Goal: Transaction & Acquisition: Subscribe to service/newsletter

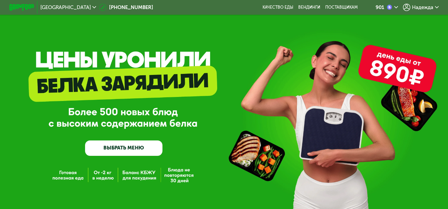
click at [432, 9] on span "Надежда" at bounding box center [422, 7] width 21 height 5
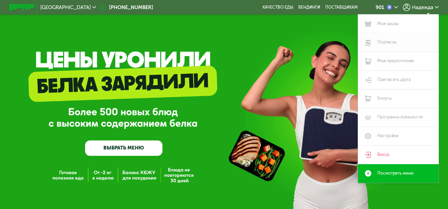
click at [395, 43] on link "Подписка" at bounding box center [398, 42] width 81 height 19
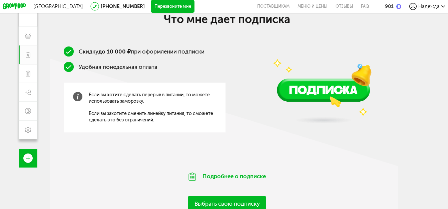
scroll to position [74, 0]
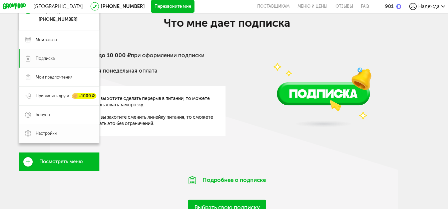
click at [50, 136] on span "Настройки" at bounding box center [46, 133] width 21 height 6
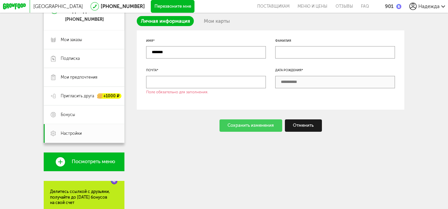
click at [305, 130] on div "Отменить" at bounding box center [303, 125] width 37 height 12
click at [308, 130] on div "Отменить" at bounding box center [303, 125] width 37 height 12
click at [217, 23] on link "Мои карты" at bounding box center [216, 21] width 33 height 10
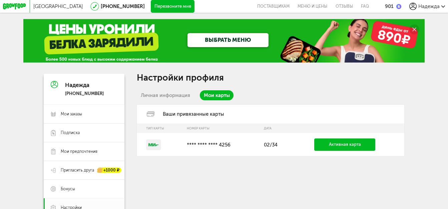
click at [395, 37] on div "ВЫБРАТЬ МЕНЮ" at bounding box center [223, 41] width 401 height 44
click at [69, 134] on span "Подписка" at bounding box center [70, 133] width 19 height 6
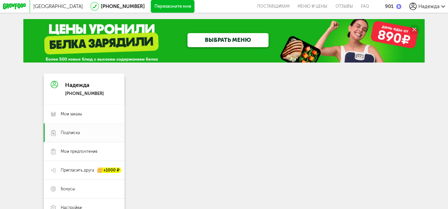
click at [235, 40] on link "ВЫБРАТЬ МЕНЮ" at bounding box center [228, 40] width 81 height 14
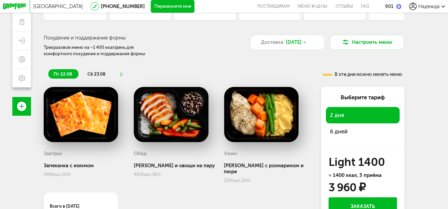
scroll to position [87, 0]
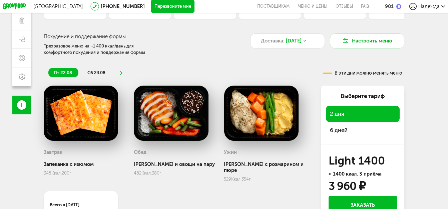
click at [344, 133] on span "6 дней" at bounding box center [339, 129] width 18 height 7
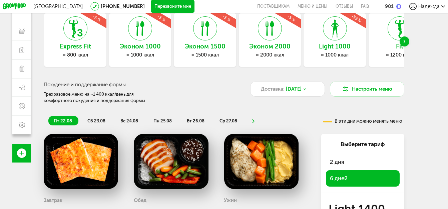
scroll to position [38, 0]
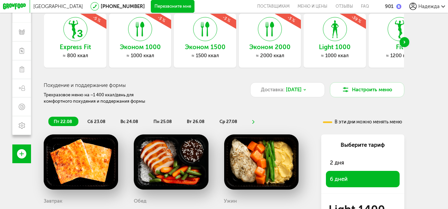
click at [395, 51] on h3 "Fit" at bounding box center [400, 47] width 62 height 7
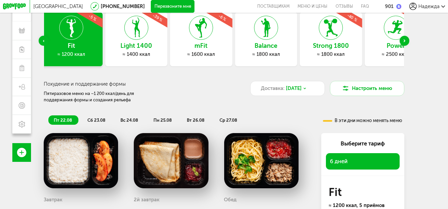
scroll to position [39, 0]
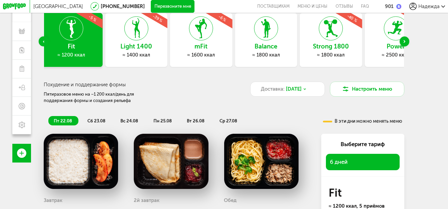
click at [139, 40] on icon at bounding box center [135, 28] width 23 height 24
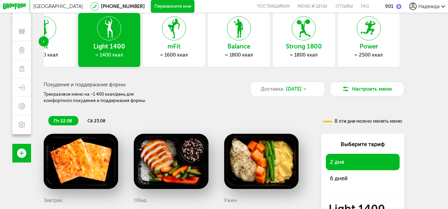
click at [344, 179] on span "6 дней" at bounding box center [339, 178] width 18 height 7
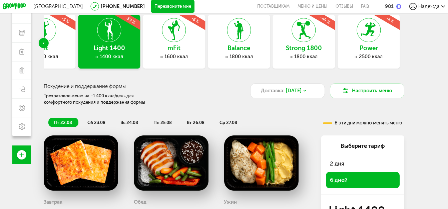
scroll to position [36, 0]
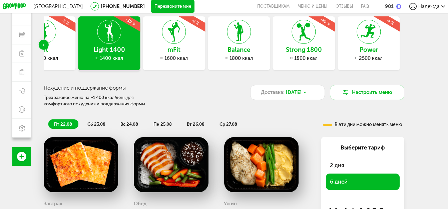
click at [43, 47] on div "Previous slide" at bounding box center [44, 45] width 10 height 10
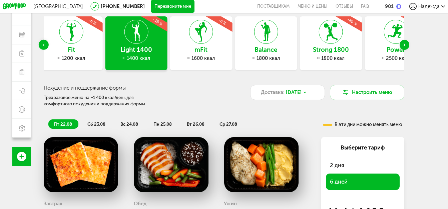
click at [43, 47] on div "Previous slide" at bounding box center [44, 45] width 10 height 10
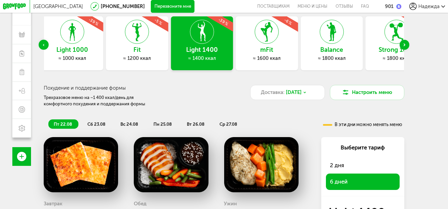
click at [66, 48] on h3 "Light 1000" at bounding box center [72, 49] width 62 height 7
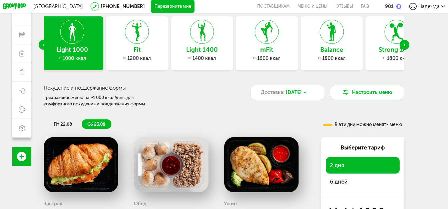
click at [343, 185] on span "6 дней" at bounding box center [339, 181] width 18 height 7
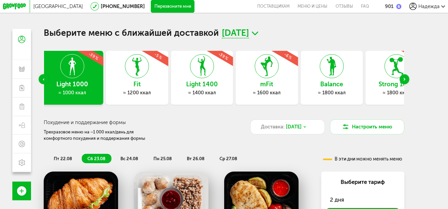
scroll to position [1, 0]
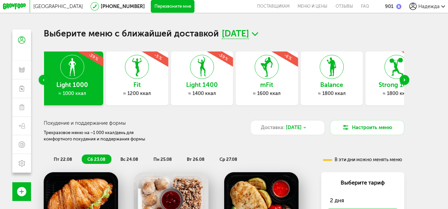
click at [40, 79] on div "Previous slide" at bounding box center [44, 80] width 10 height 10
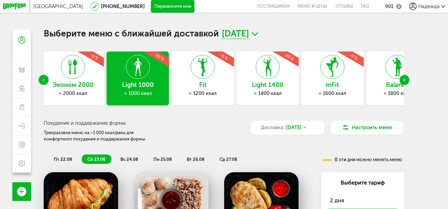
click at [73, 90] on div "Эконом 2000 ≈ 2000 ккал -3 %" at bounding box center [73, 78] width 62 height 54
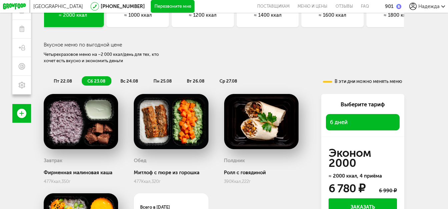
scroll to position [57, 0]
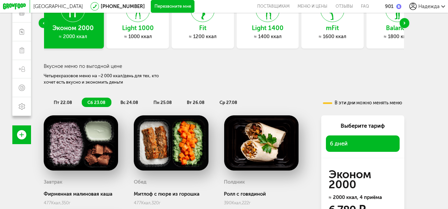
click at [125, 102] on span "вс 24.08" at bounding box center [129, 102] width 18 height 5
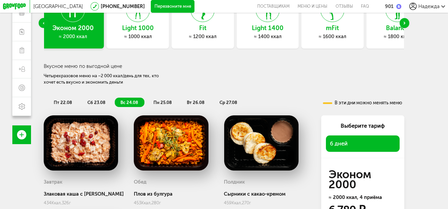
click at [97, 102] on span "сб 23.08" at bounding box center [96, 102] width 18 height 5
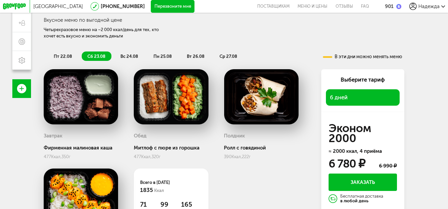
scroll to position [102, 0]
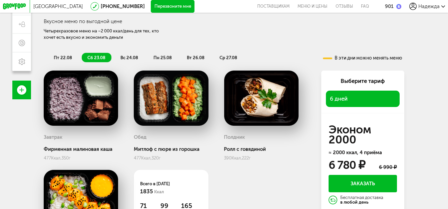
click at [130, 58] on span "вс 24.08" at bounding box center [129, 57] width 18 height 5
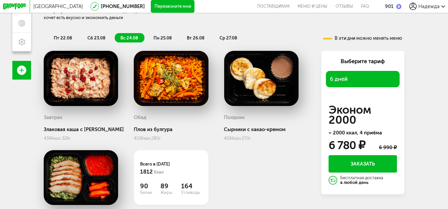
scroll to position [121, 0]
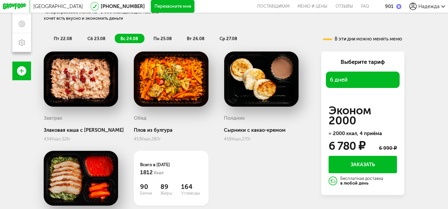
click at [161, 41] on span "пн 25.08" at bounding box center [162, 38] width 18 height 5
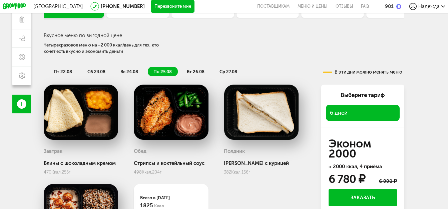
scroll to position [87, 0]
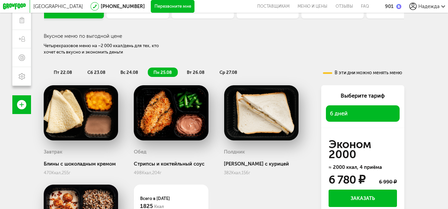
click at [193, 73] on span "вт 26.08" at bounding box center [196, 72] width 18 height 5
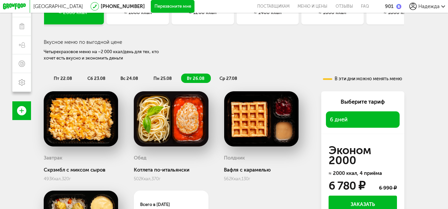
scroll to position [75, 0]
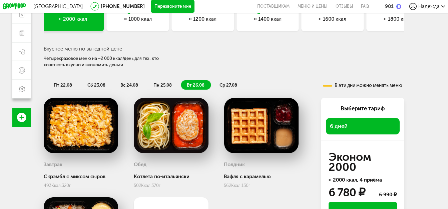
click at [233, 85] on span "ср 27.08" at bounding box center [229, 84] width 18 height 5
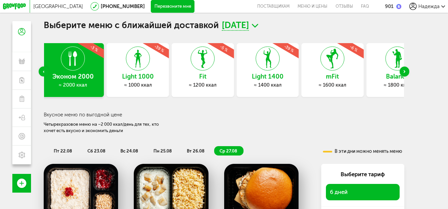
scroll to position [0, 0]
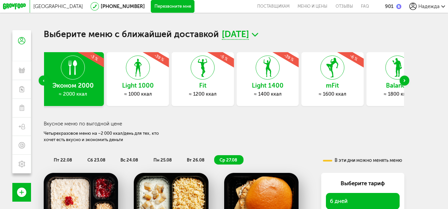
click at [40, 80] on div "Previous slide" at bounding box center [44, 80] width 10 height 10
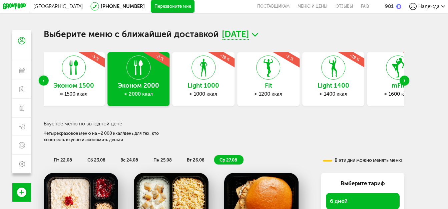
click at [79, 86] on h3 "Эконом 1500" at bounding box center [74, 85] width 62 height 7
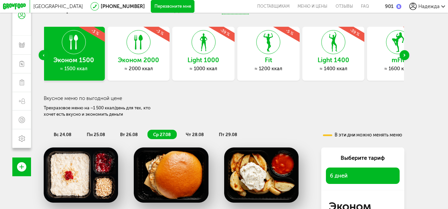
scroll to position [7, 0]
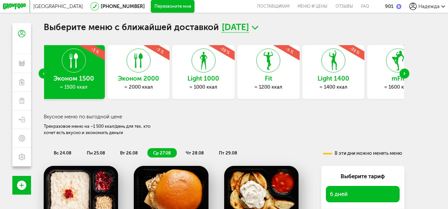
click at [40, 73] on div "Previous slide" at bounding box center [44, 73] width 10 height 10
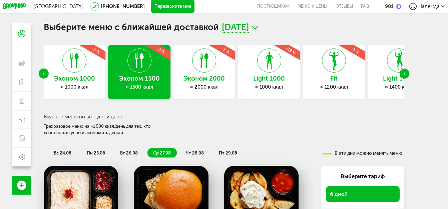
click at [80, 85] on div "≈ 1000 ккал" at bounding box center [74, 87] width 62 height 6
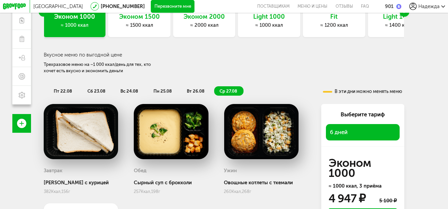
scroll to position [63, 0]
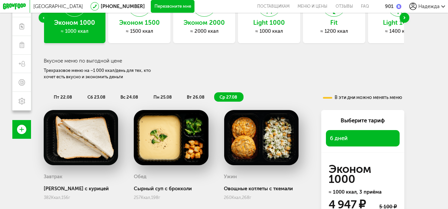
click at [194, 98] on span "вт 26.08" at bounding box center [196, 96] width 18 height 5
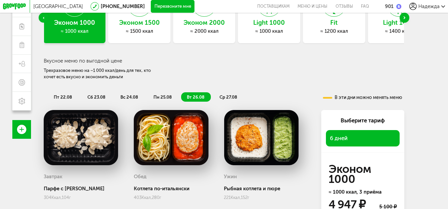
click at [160, 99] on span "пн 25.08" at bounding box center [162, 96] width 18 height 5
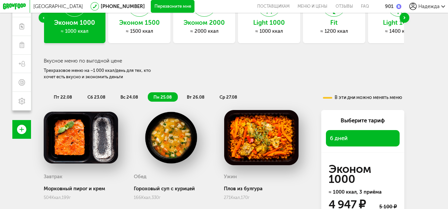
click at [127, 99] on span "вс 24.08" at bounding box center [129, 96] width 18 height 5
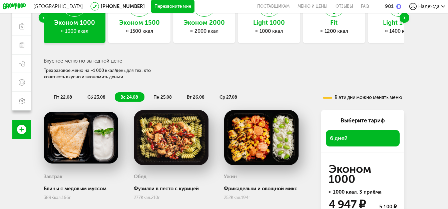
click at [98, 98] on span "сб 23.08" at bounding box center [96, 96] width 18 height 5
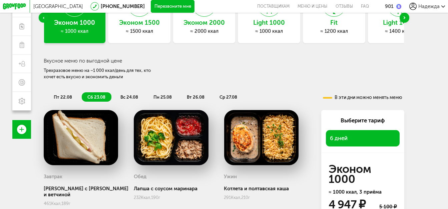
click at [62, 99] on span "пт 22.08" at bounding box center [63, 96] width 18 height 5
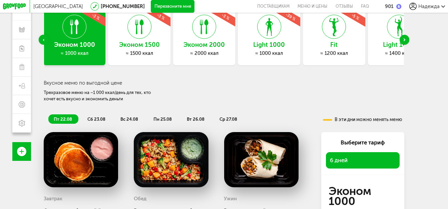
scroll to position [26, 0]
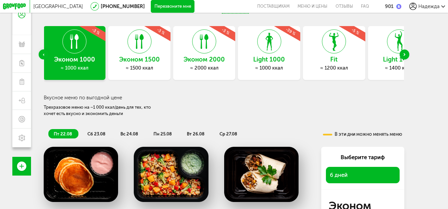
click at [41, 55] on div "Previous slide" at bounding box center [44, 54] width 10 height 10
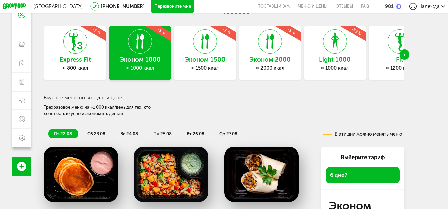
click at [68, 60] on h3 "Express Fit" at bounding box center [75, 59] width 62 height 7
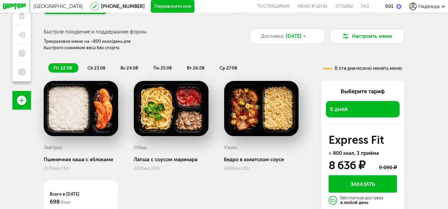
scroll to position [92, 0]
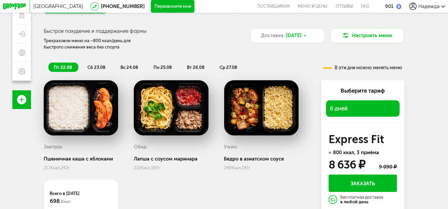
click at [97, 70] on span "сб 23.08" at bounding box center [96, 67] width 18 height 5
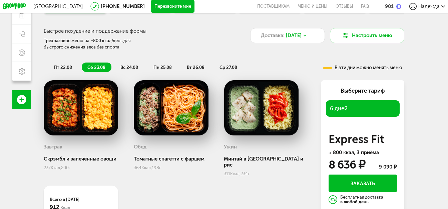
click at [62, 68] on span "пт 22.08" at bounding box center [63, 67] width 18 height 5
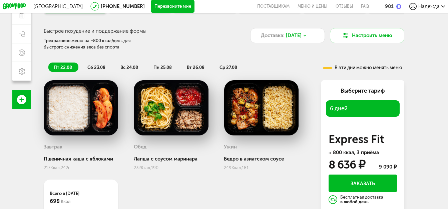
click at [97, 68] on span "сб 23.08" at bounding box center [96, 67] width 18 height 5
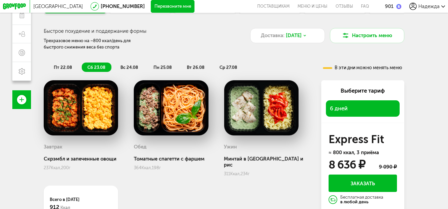
click at [132, 67] on span "вс 24.08" at bounding box center [129, 67] width 18 height 5
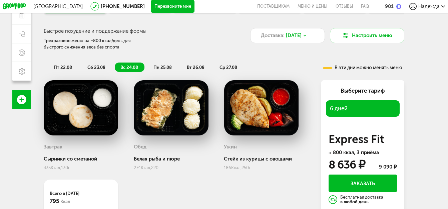
click at [165, 68] on span "пн 25.08" at bounding box center [162, 67] width 18 height 5
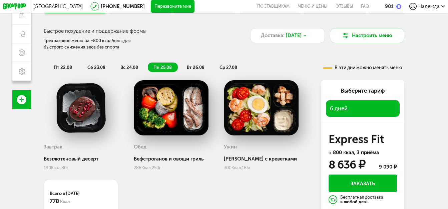
click at [196, 70] on span "вт 26.08" at bounding box center [196, 67] width 18 height 5
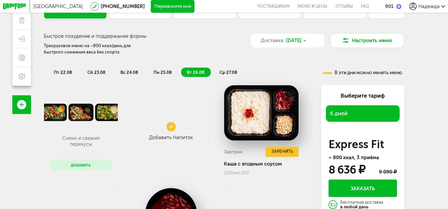
scroll to position [79, 0]
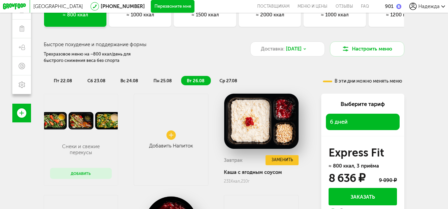
click at [226, 83] on span "ср 27.08" at bounding box center [229, 80] width 18 height 5
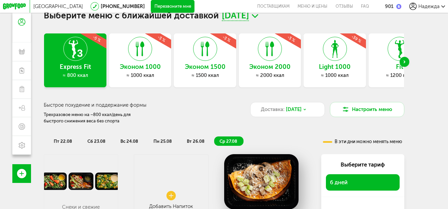
scroll to position [0, 0]
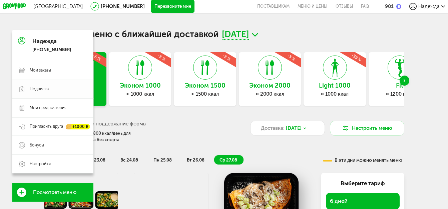
click at [30, 89] on span "Подписка" at bounding box center [39, 89] width 19 height 6
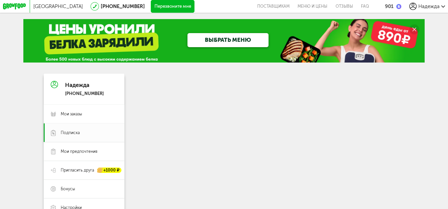
click at [227, 41] on link "ВЫБРАТЬ МЕНЮ" at bounding box center [228, 40] width 81 height 14
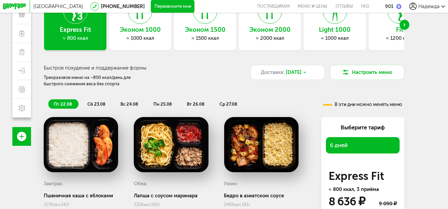
scroll to position [55, 0]
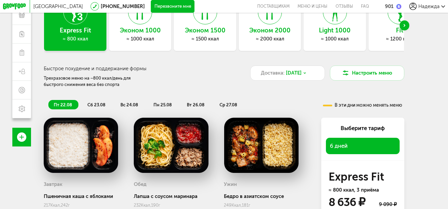
click at [150, 39] on div "≈ 1000 ккал" at bounding box center [140, 39] width 62 height 6
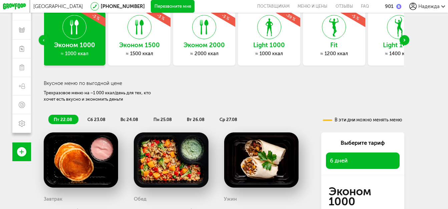
scroll to position [21, 0]
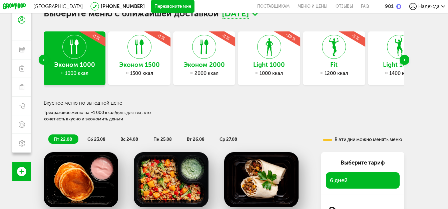
click at [410, 60] on div "Next slide" at bounding box center [405, 60] width 10 height 10
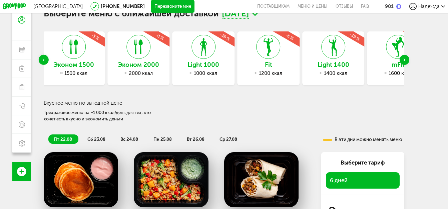
click at [408, 60] on div "Next slide" at bounding box center [405, 60] width 10 height 10
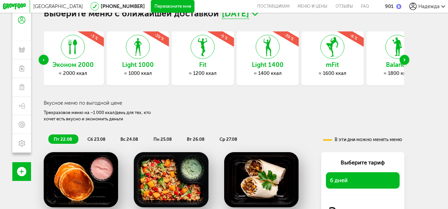
click at [405, 59] on icon "Next slide" at bounding box center [405, 59] width 2 height 2
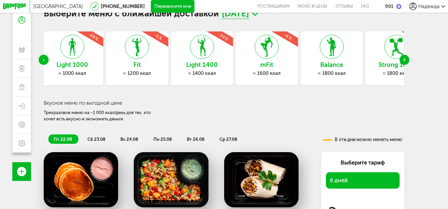
click at [405, 59] on icon "Next slide" at bounding box center [405, 59] width 2 height 2
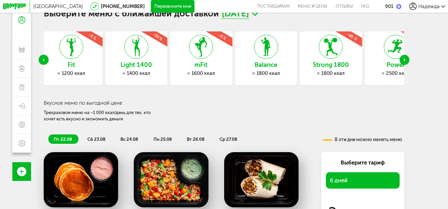
click at [405, 59] on icon "Next slide" at bounding box center [405, 59] width 2 height 2
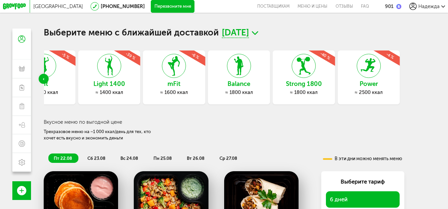
scroll to position [0, 0]
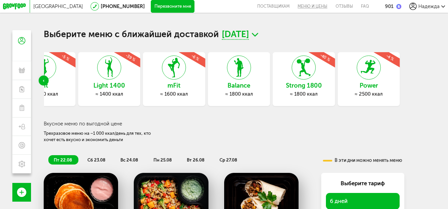
click at [313, 7] on link "Меню и цены" at bounding box center [313, 6] width 38 height 13
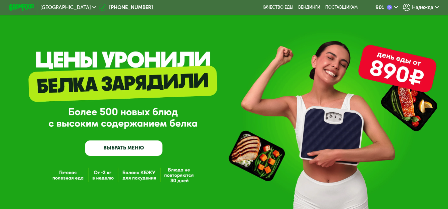
click at [92, 7] on icon at bounding box center [94, 7] width 4 height 4
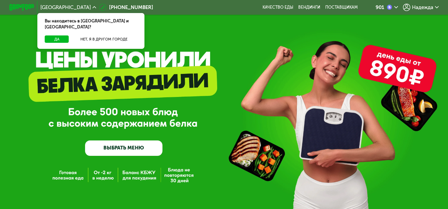
drag, startPoint x: 246, startPoint y: 44, endPoint x: 242, endPoint y: 46, distance: 3.9
click at [245, 44] on div "GrowFood — доставка правильного питания ВЫБРАТЬ МЕНЮ" at bounding box center [224, 106] width 448 height 212
